Goal: Transaction & Acquisition: Purchase product/service

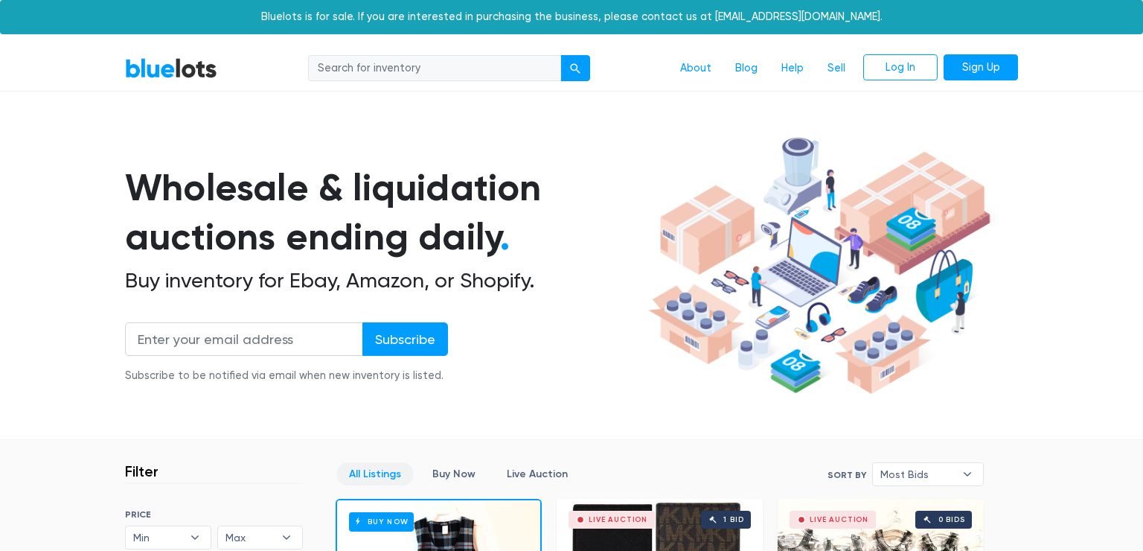
click at [394, 64] on input "search" at bounding box center [434, 68] width 253 height 27
type input "mystery boxes"
click at [575, 65] on div "submit" at bounding box center [575, 68] width 10 height 10
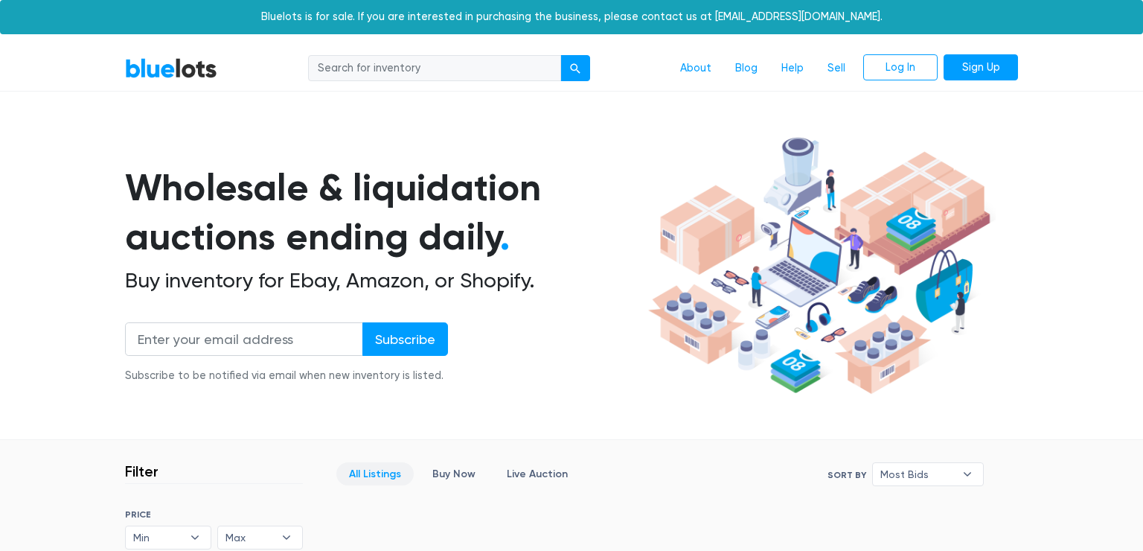
click at [394, 65] on input "search" at bounding box center [434, 68] width 253 height 27
type input "mystery boxes"
click at [560, 55] on button "submit" at bounding box center [575, 68] width 30 height 27
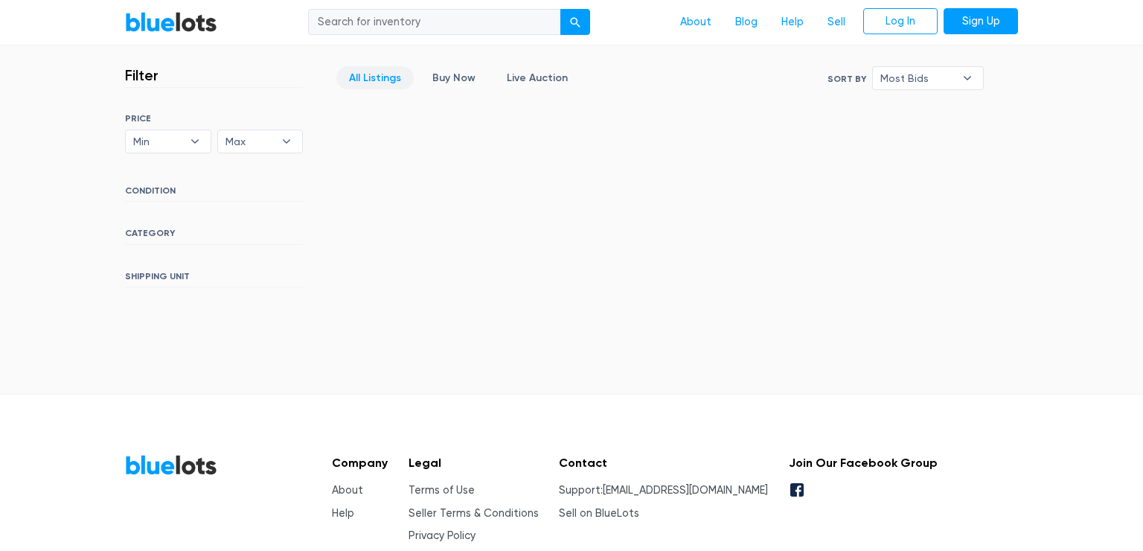
click at [570, 260] on div "Filter Filter & Sort SORT BY Most Bids Ending Soonest Newly Listed Lowest Price…" at bounding box center [571, 178] width 915 height 269
